Goal: Check status: Check status

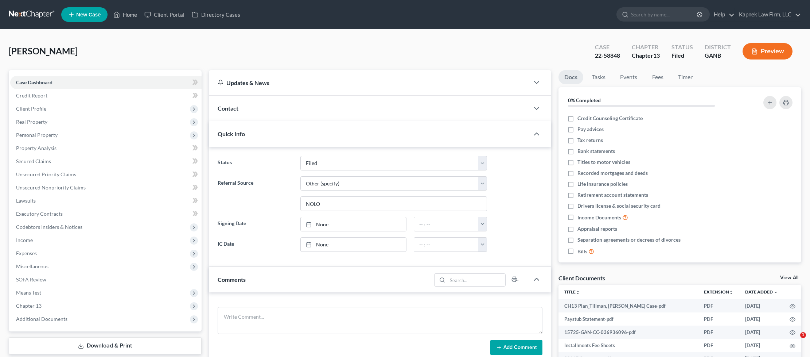
select select "2"
select select "6"
click at [613, 53] on div "22-58848" at bounding box center [607, 55] width 25 height 8
click at [586, 53] on div "Case 22-58848 Chapter Chapter 13 Status Filed District GANB Preview" at bounding box center [693, 51] width 215 height 26
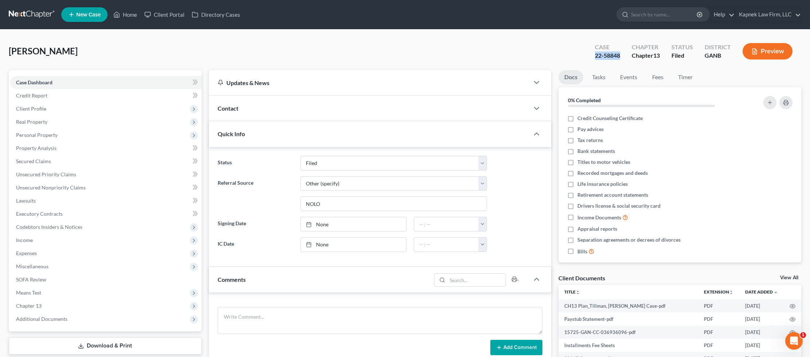
copy div "22-58848"
